Goal: Task Accomplishment & Management: Use online tool/utility

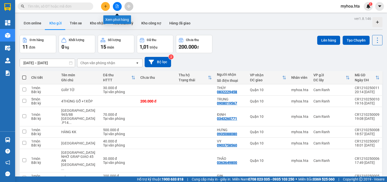
click at [118, 7] on icon "file-add" at bounding box center [117, 7] width 4 height 4
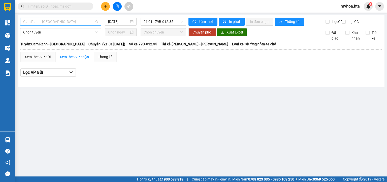
click at [79, 25] on span "Cam Ranh - [GEOGRAPHIC_DATA]" at bounding box center [60, 22] width 75 height 8
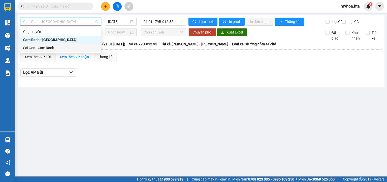
click at [63, 49] on div "Sài Gòn - Cam Ranh" at bounding box center [60, 48] width 75 height 6
type input "[DATE]"
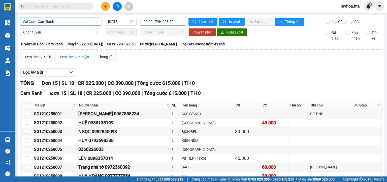
click at [159, 24] on span "22:00 - 79H-028.50" at bounding box center [164, 22] width 40 height 8
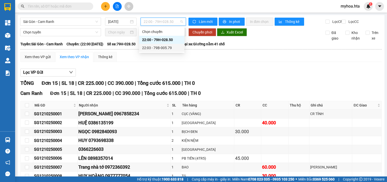
click at [149, 46] on div "22:03 - 79B-005.79" at bounding box center [161, 48] width 39 height 6
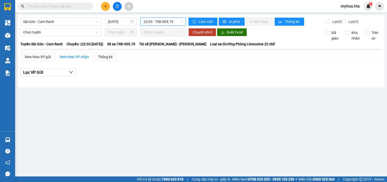
click at [157, 23] on span "22:03 - 79B-005.79" at bounding box center [164, 22] width 40 height 8
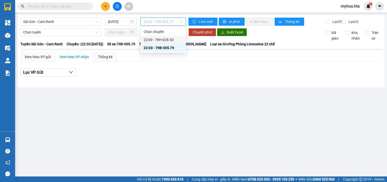
drag, startPoint x: 157, startPoint y: 39, endPoint x: 160, endPoint y: 39, distance: 3.0
click at [157, 39] on div "22:00 - 79H-028.50" at bounding box center [163, 40] width 39 height 6
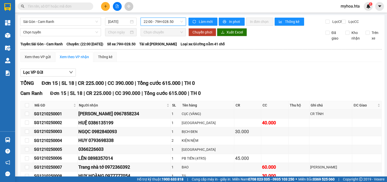
scroll to position [95, 0]
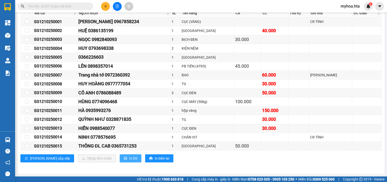
click at [124, 157] on icon "printer" at bounding box center [126, 159] width 4 height 4
